Goal: Transaction & Acquisition: Purchase product/service

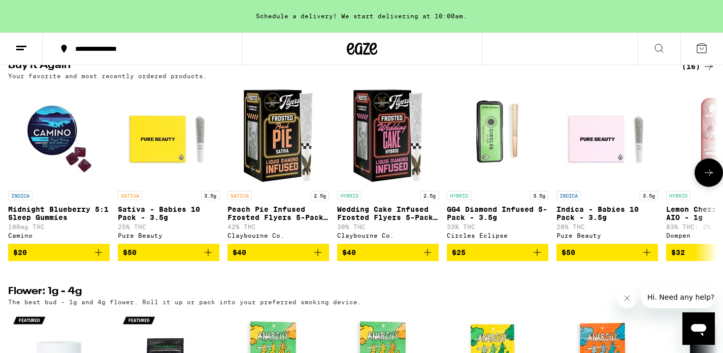
scroll to position [817, 0]
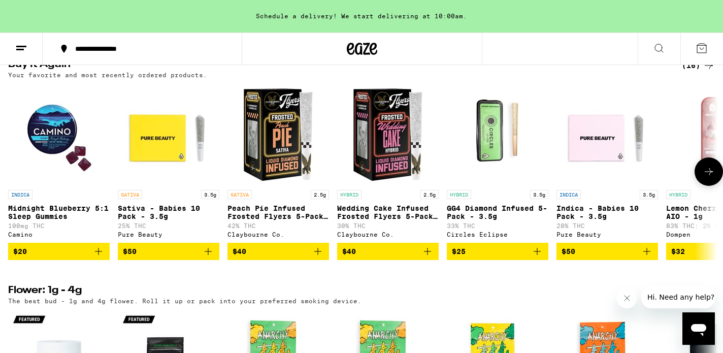
click at [211, 257] on icon "Add to bag" at bounding box center [208, 251] width 12 height 12
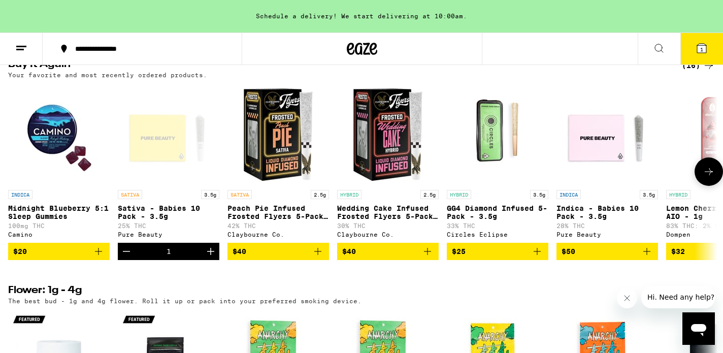
click at [538, 257] on icon "Add to bag" at bounding box center [537, 251] width 12 height 12
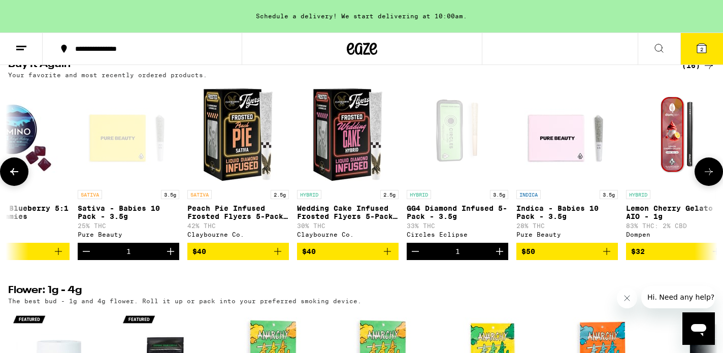
scroll to position [0, 155]
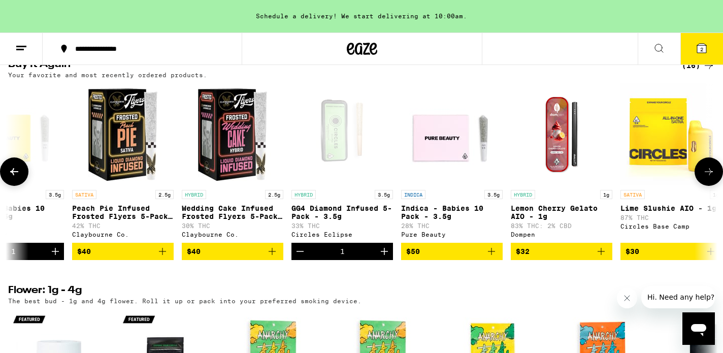
click at [497, 257] on icon "Add to bag" at bounding box center [491, 251] width 12 height 12
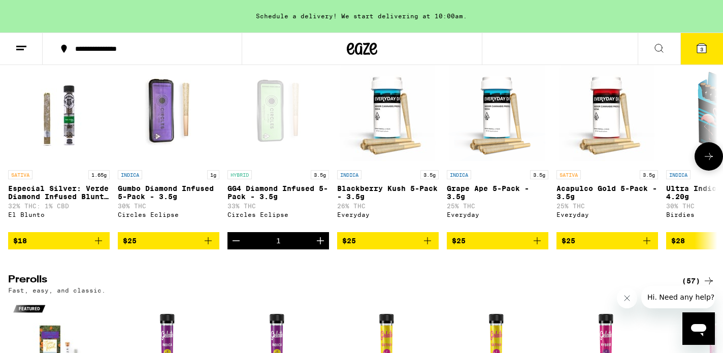
scroll to position [2418, 0]
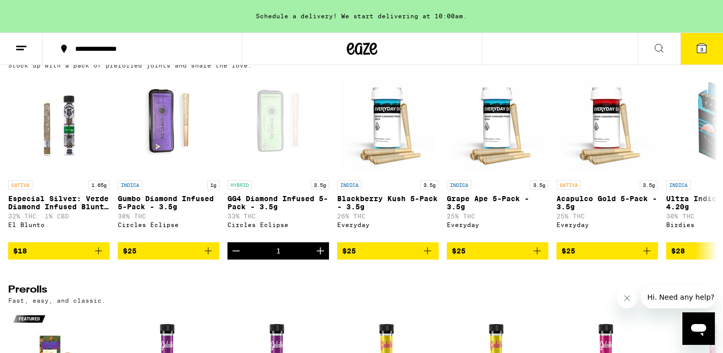
click at [694, 62] on div "(80)" at bounding box center [698, 56] width 33 height 12
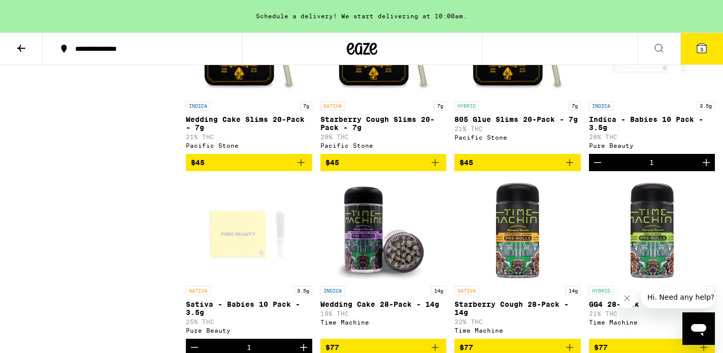
scroll to position [3642, 0]
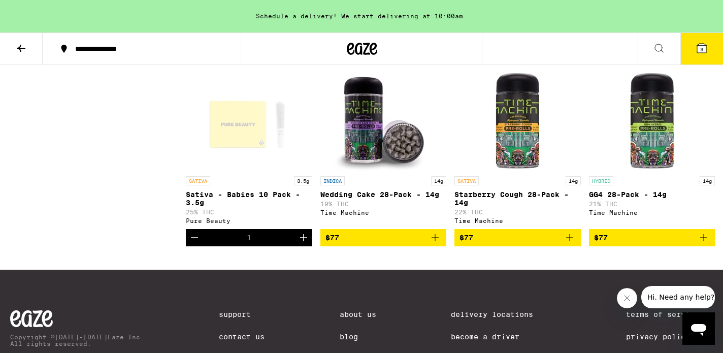
click at [707, 59] on icon "Increment" at bounding box center [706, 53] width 12 height 12
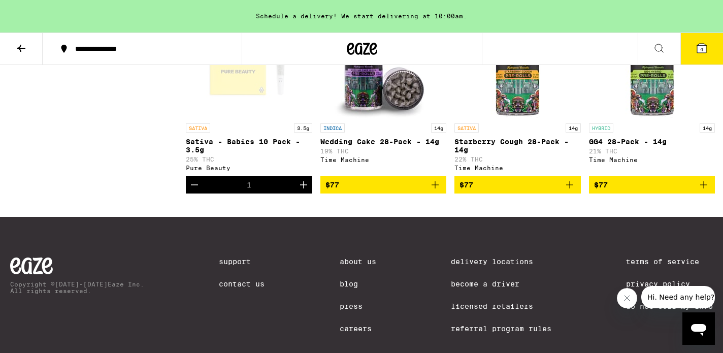
scroll to position [3696, 0]
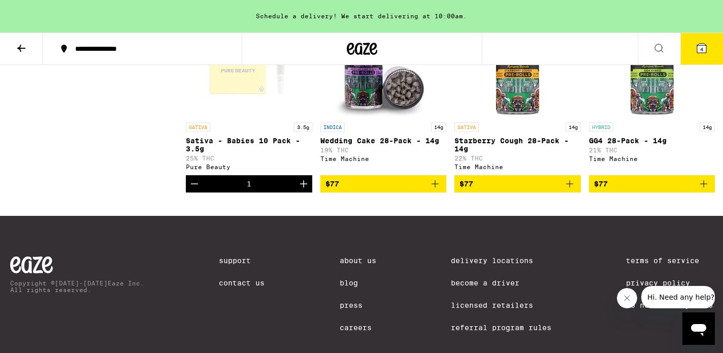
click at [306, 187] on icon "Increment" at bounding box center [303, 183] width 7 height 7
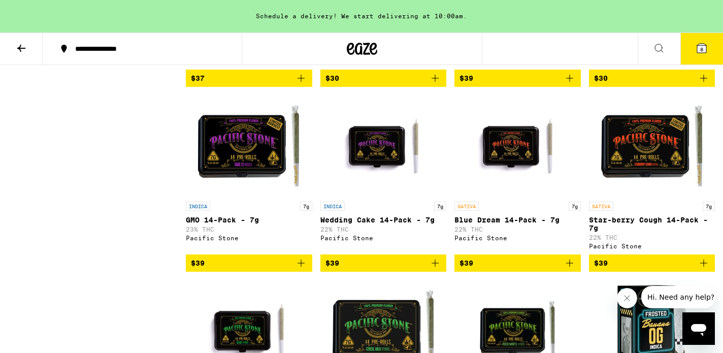
scroll to position [1883, 0]
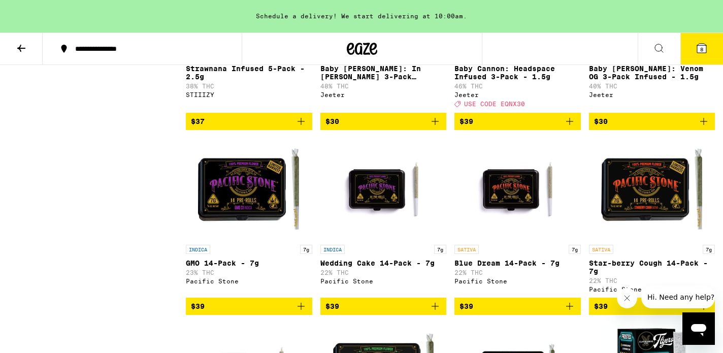
click at [695, 47] on icon at bounding box center [701, 48] width 12 height 12
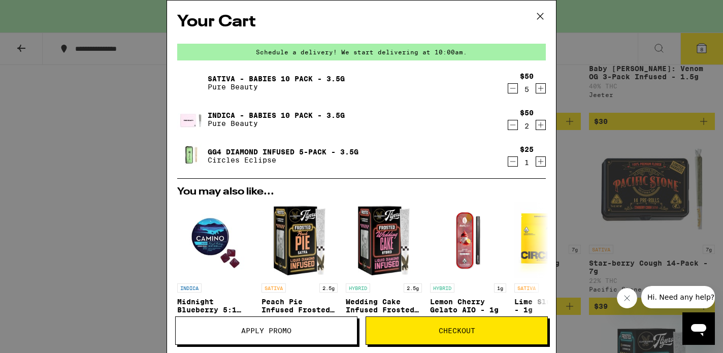
click at [514, 91] on icon "Decrement" at bounding box center [512, 88] width 9 height 12
click at [538, 161] on icon "Increment" at bounding box center [540, 161] width 9 height 12
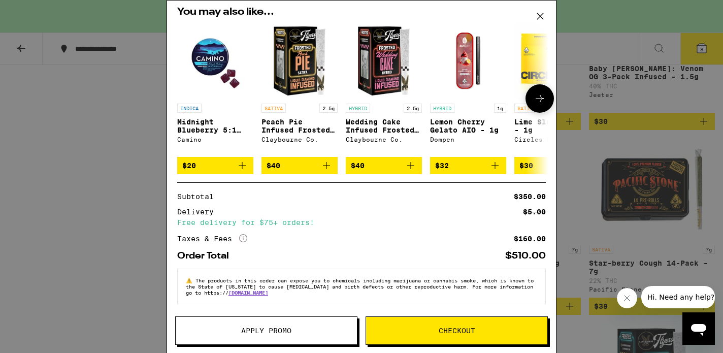
scroll to position [187, 0]
click at [495, 330] on span "Checkout" at bounding box center [456, 330] width 181 height 7
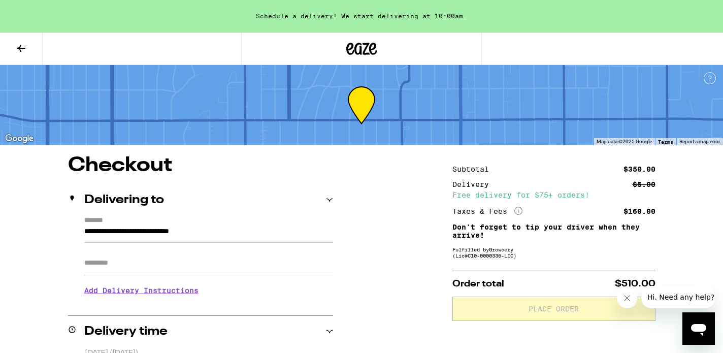
click at [518, 210] on icon at bounding box center [518, 211] width 8 height 8
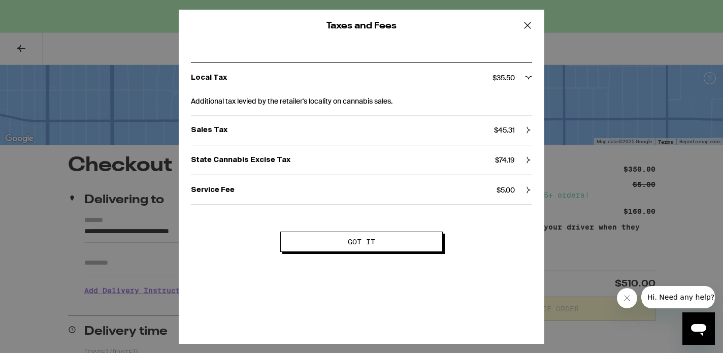
click at [530, 23] on icon at bounding box center [527, 25] width 15 height 15
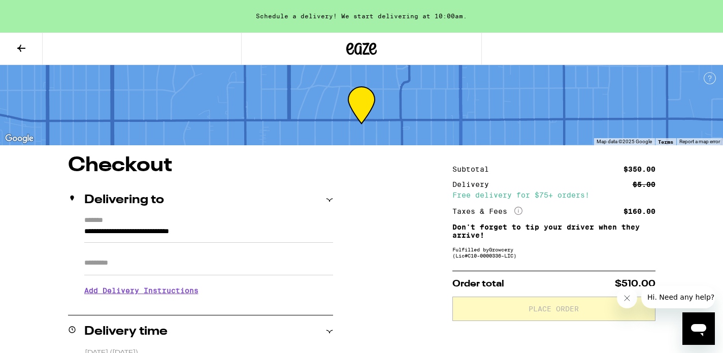
scroll to position [166, 0]
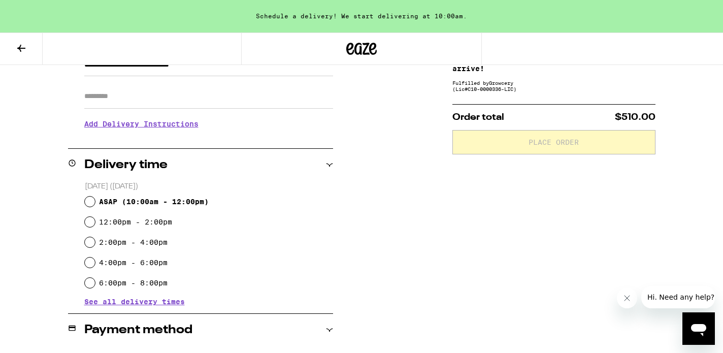
click at [90, 222] on input "12:00pm - 2:00pm" at bounding box center [90, 222] width 10 height 10
radio input "true"
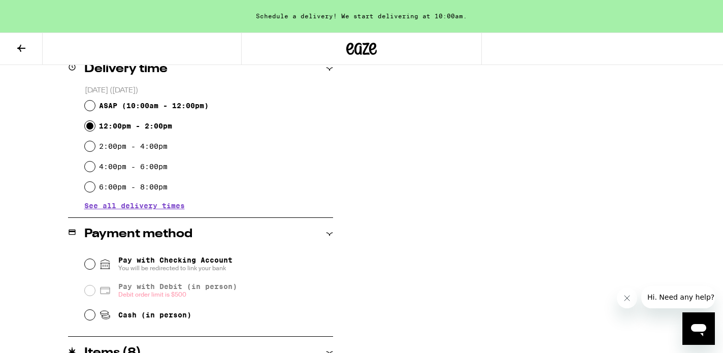
scroll to position [275, 0]
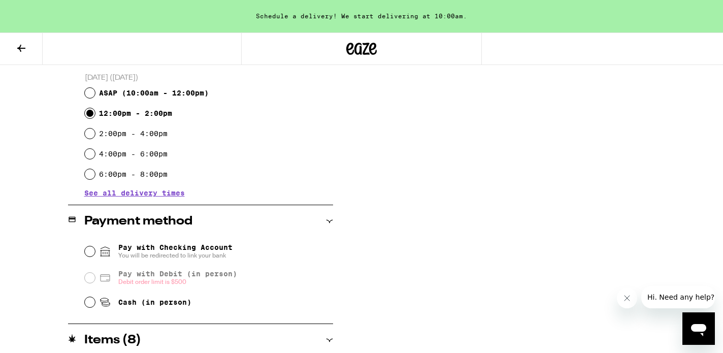
click at [89, 307] on input "Cash (in person)" at bounding box center [90, 302] width 10 height 10
radio input "true"
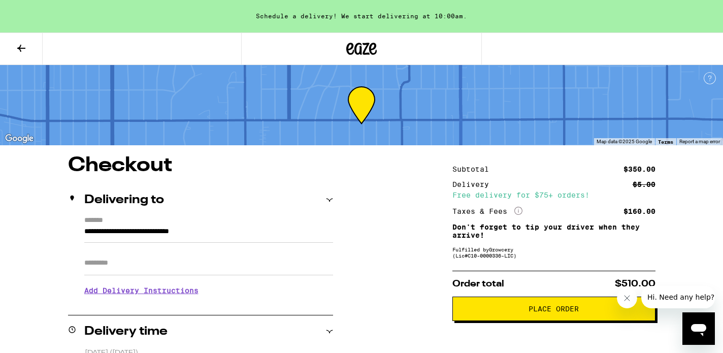
scroll to position [124, 0]
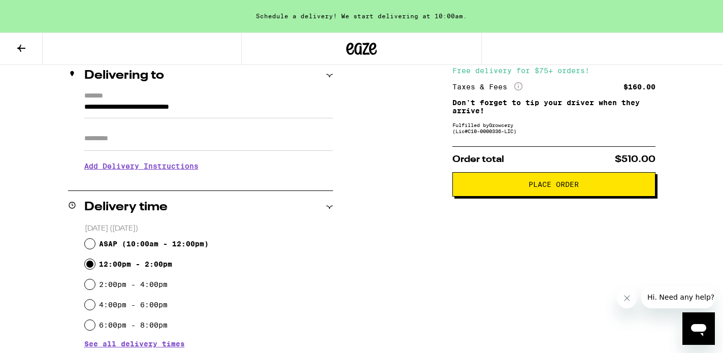
click at [503, 184] on button "Place Order" at bounding box center [553, 184] width 203 height 24
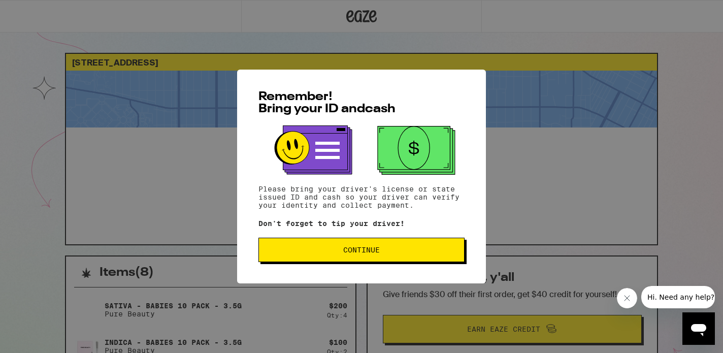
click at [388, 250] on span "Continue" at bounding box center [361, 249] width 189 height 7
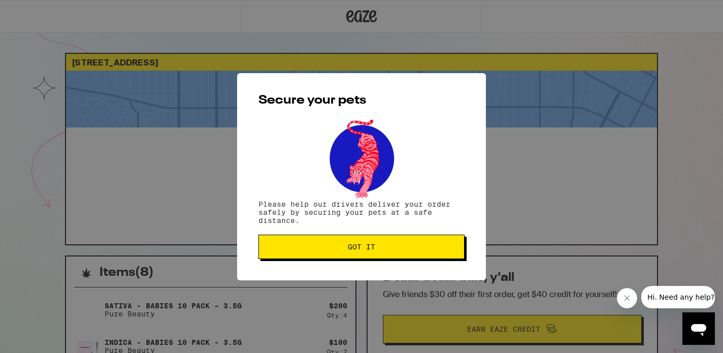
click at [388, 250] on span "Got it" at bounding box center [361, 246] width 189 height 7
